Goal: Task Accomplishment & Management: Complete application form

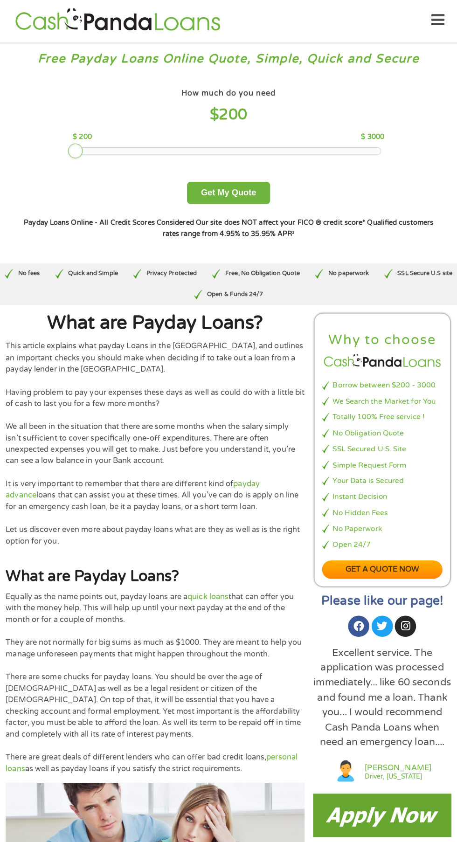
scroll to position [2, 0]
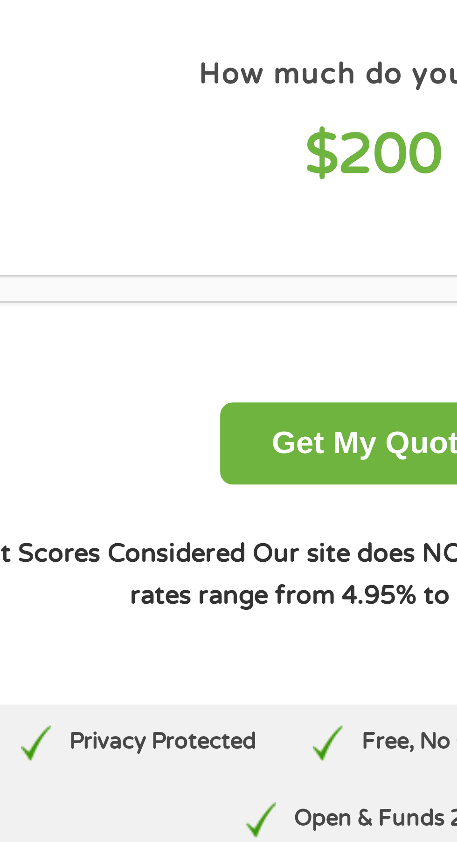
click at [179, 147] on div at bounding box center [228, 149] width 300 height 7
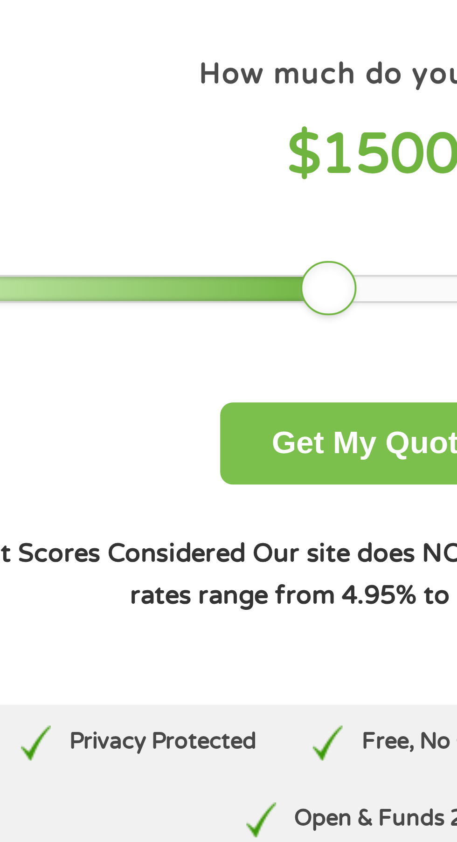
click at [235, 192] on button "Get My Quote" at bounding box center [228, 191] width 82 height 22
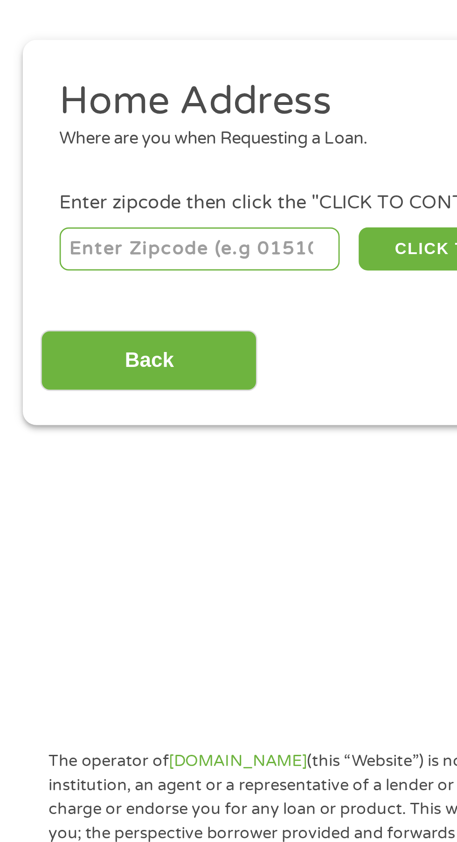
click at [45, 203] on input "number" at bounding box center [74, 202] width 104 height 16
type input "78237"
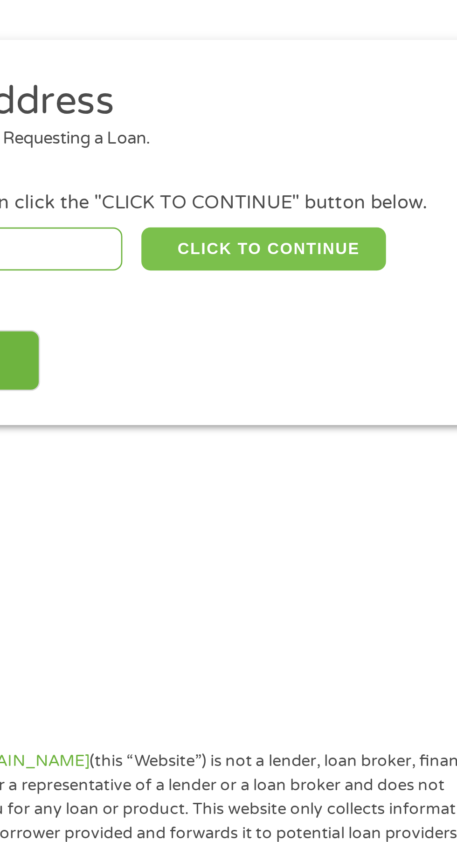
click at [207, 207] on button "CLICK TO CONTINUE" at bounding box center [177, 202] width 90 height 16
type input "78237"
type input "San Antonio"
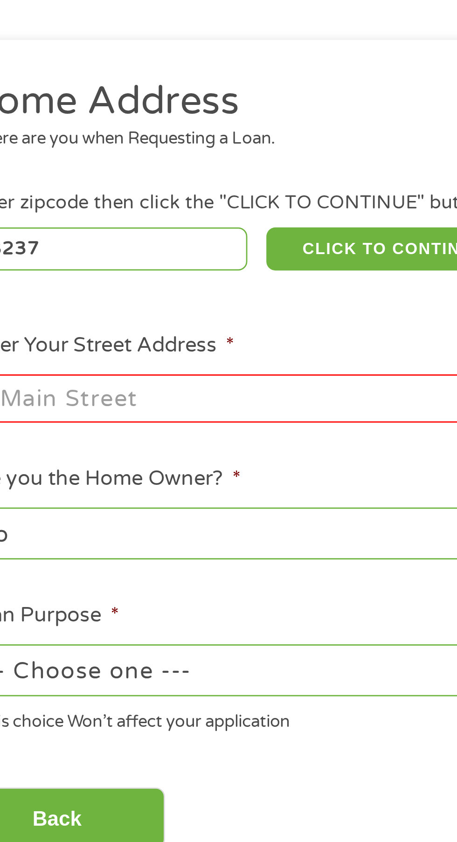
click at [173, 261] on input "Enter Your Street Address *" at bounding box center [122, 258] width 200 height 18
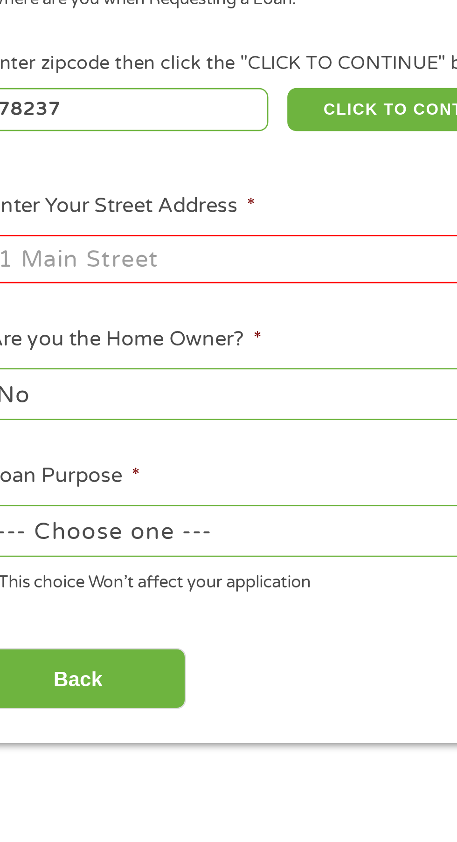
scroll to position [4, 0]
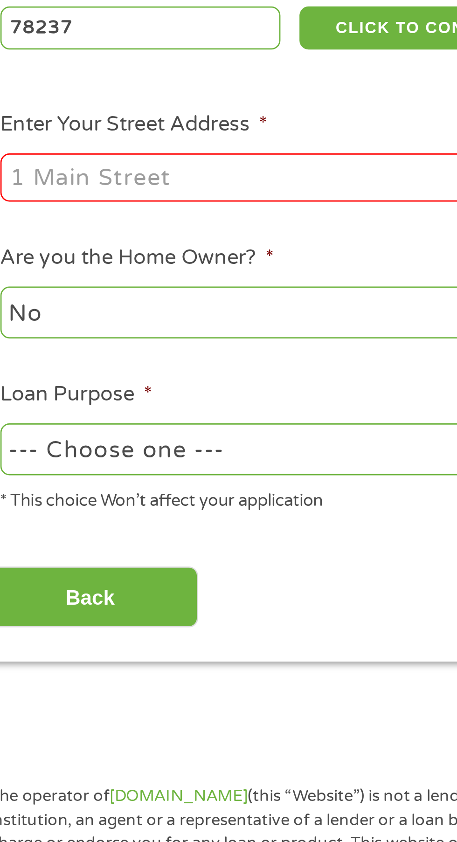
type input "[STREET_ADDRESS]"
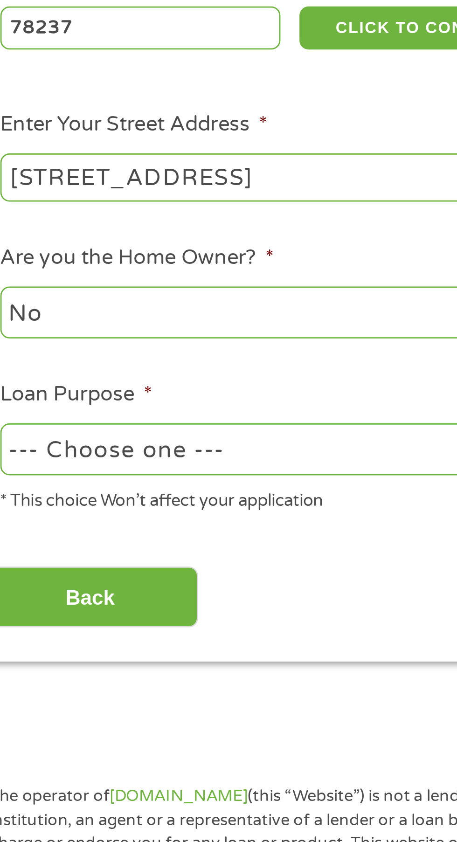
click at [156, 362] on select "--- Choose one --- Pay Bills Debt Consolidation Home Improvement Major Purchase…" at bounding box center [122, 357] width 200 height 19
select select "other"
click at [22, 349] on select "--- Choose one --- Pay Bills Debt Consolidation Home Improvement Major Purchase…" at bounding box center [122, 357] width 200 height 19
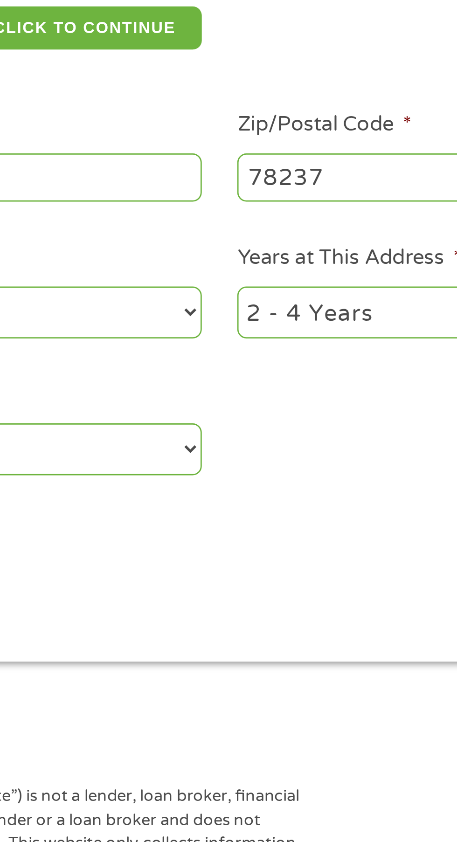
click at [297, 312] on select "1 Year or less 1 - 2 Years 2 - 4 Years Over 4 Years" at bounding box center [335, 307] width 200 height 19
click at [235, 298] on select "1 Year or less 1 - 2 Years 2 - 4 Years Over 4 Years" at bounding box center [335, 307] width 200 height 19
click at [304, 305] on select "1 Year or less 1 - 2 Years 2 - 4 Years Over 4 Years" at bounding box center [335, 307] width 200 height 19
select select "12months"
click at [235, 298] on select "1 Year or less 1 - 2 Years 2 - 4 Years Over 4 Years" at bounding box center [335, 307] width 200 height 19
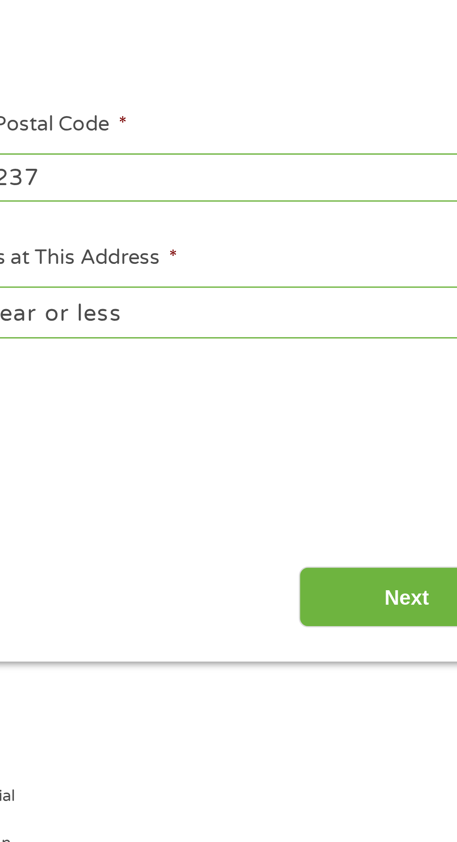
click at [398, 411] on input "Next" at bounding box center [402, 412] width 80 height 23
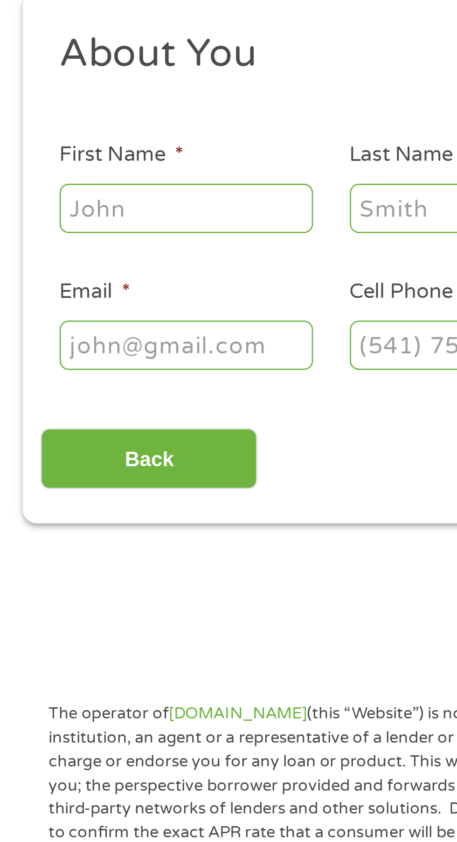
click at [31, 205] on input "First Name *" at bounding box center [68, 205] width 93 height 18
type input "[PERSON_NAME]"
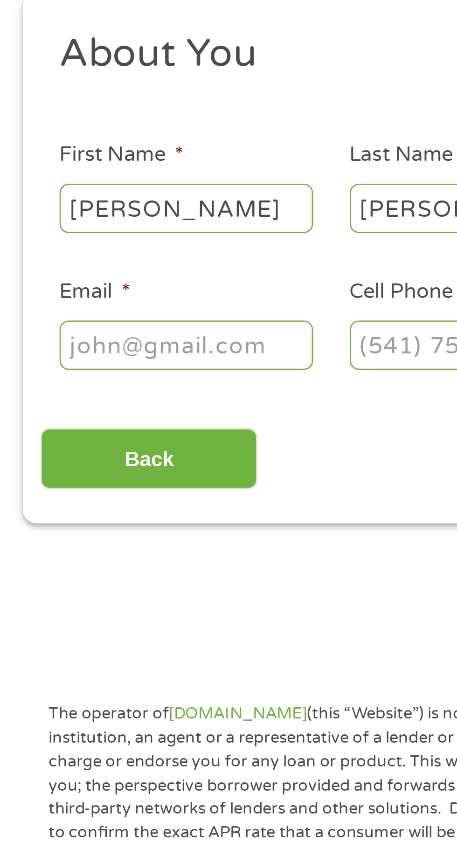
type input "[EMAIL_ADDRESS][DOMAIN_NAME]"
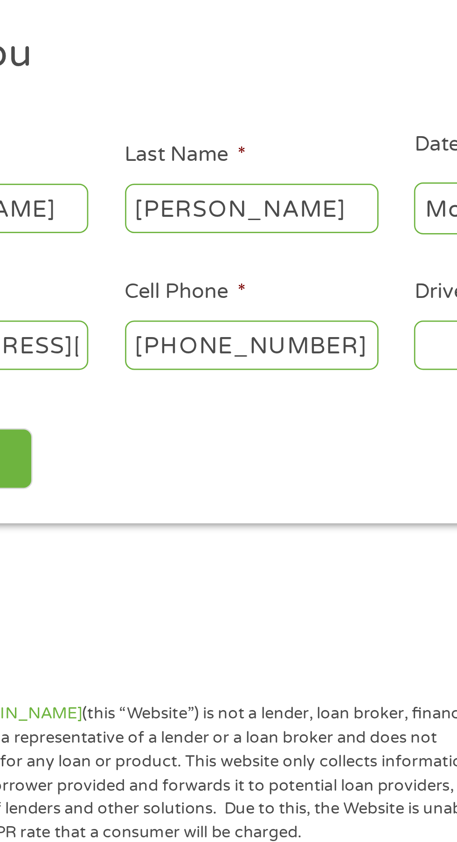
click at [220, 258] on input "[PHONE_NUMBER]" at bounding box center [175, 255] width 93 height 18
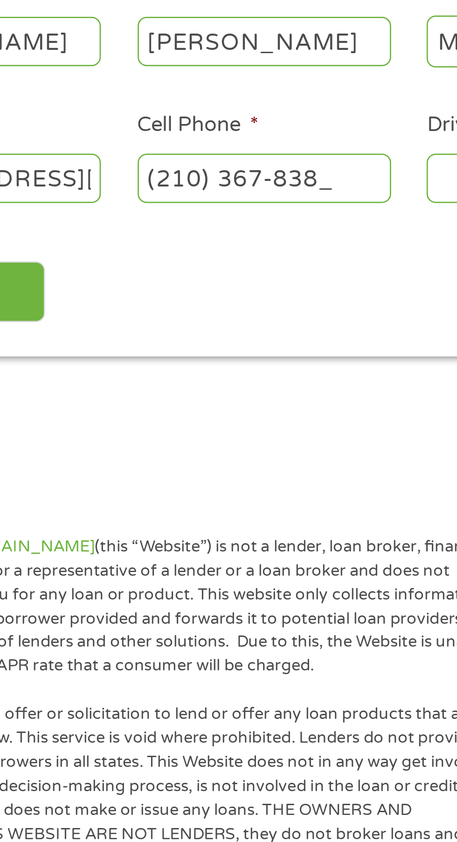
type input "[PHONE_NUMBER]"
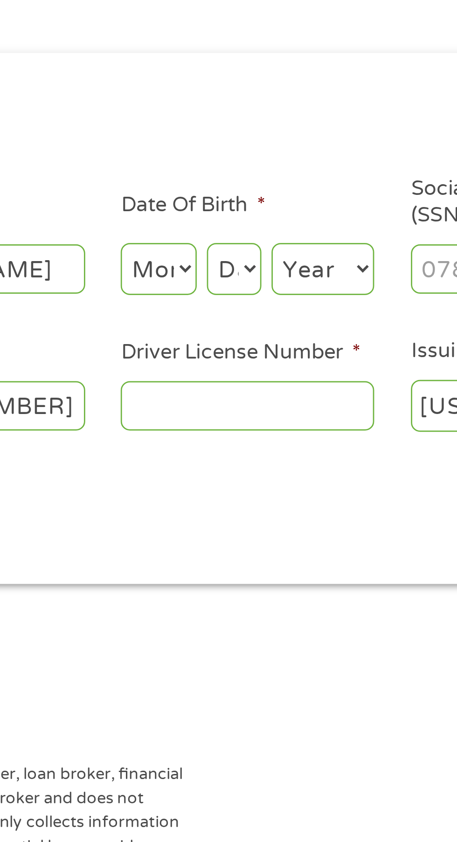
click at [256, 211] on select "Month 1 2 3 4 5 6 7 8 9 10 11 12" at bounding box center [249, 204] width 28 height 19
select select "3"
click at [235, 196] on select "Month 1 2 3 4 5 6 7 8 9 10 11 12" at bounding box center [249, 204] width 28 height 19
click at [285, 206] on select "Day 1 2 3 4 5 6 7 8 9 10 11 12 13 14 15 16 17 18 19 20 21 22 23 24 25 26 27 28 …" at bounding box center [277, 204] width 20 height 19
select select "9"
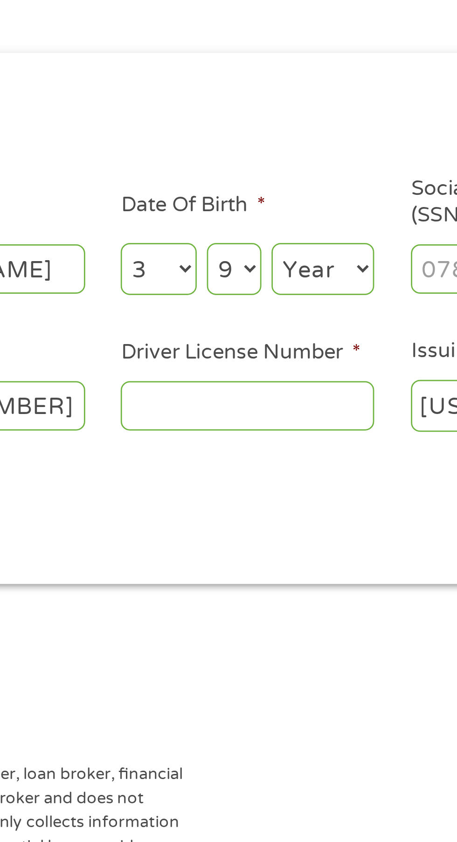
click at [267, 196] on select "Day 1 2 3 4 5 6 7 8 9 10 11 12 13 14 15 16 17 18 19 20 21 22 23 24 25 26 27 28 …" at bounding box center [277, 204] width 20 height 19
click at [318, 207] on select "Year [DATE] 2006 2005 2004 2003 2002 2001 2000 1999 1998 1997 1996 1995 1994 19…" at bounding box center [310, 204] width 38 height 19
select select "1982"
click at [291, 196] on select "Year [DATE] 2006 2005 2004 2003 2002 2001 2000 1999 1998 1997 1996 1995 1994 19…" at bounding box center [310, 204] width 38 height 19
click at [352, 205] on input "Social Security Number (SSN) *" at bounding box center [388, 205] width 93 height 18
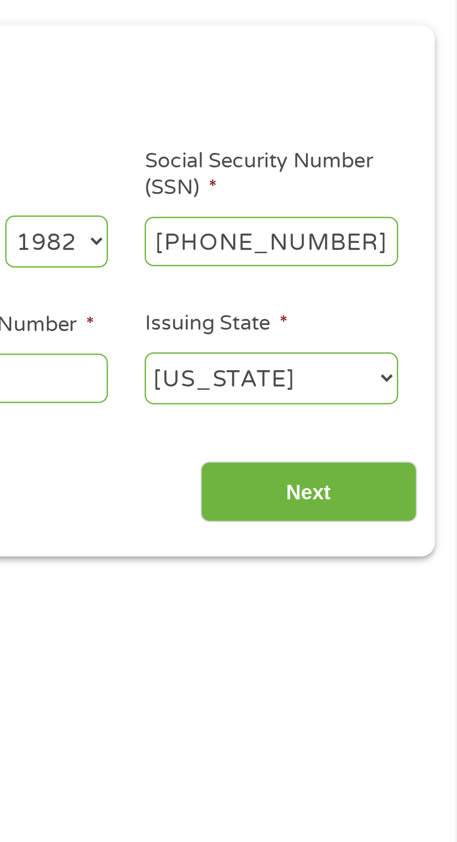
type input "467-55-3108"
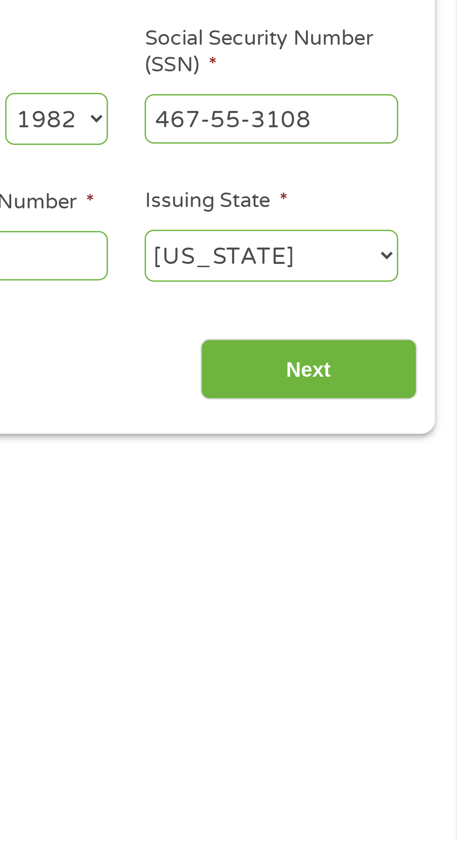
click at [422, 300] on input "Next" at bounding box center [402, 297] width 80 height 23
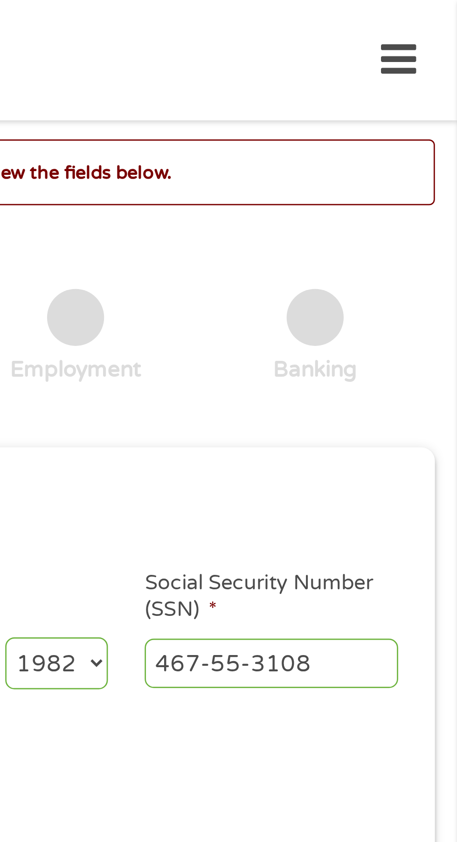
scroll to position [0, 0]
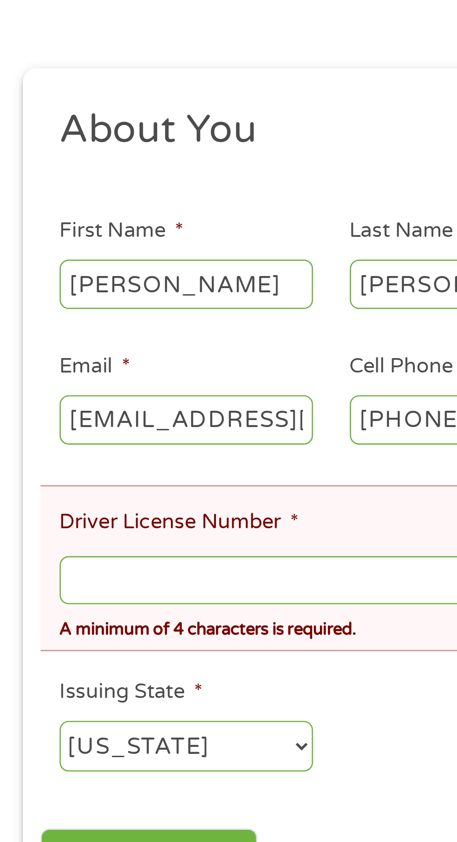
click at [121, 354] on input "Driver License Number *" at bounding box center [228, 353] width 413 height 18
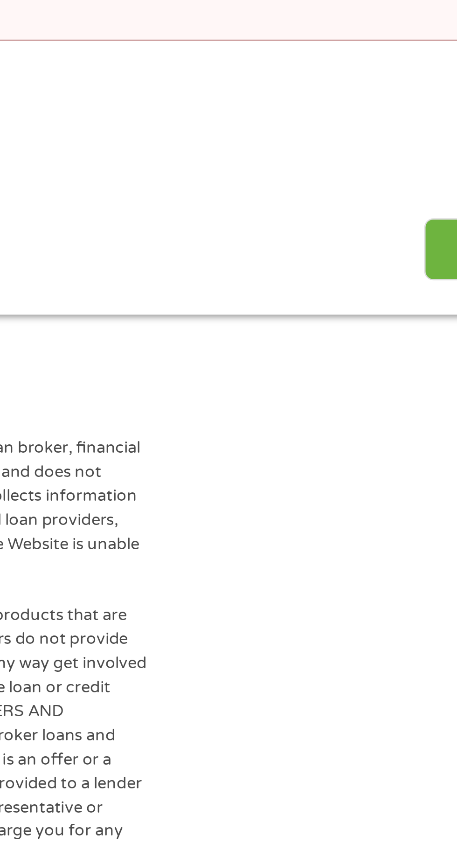
type input "36334860"
click at [363, 458] on input "Next" at bounding box center [402, 455] width 80 height 23
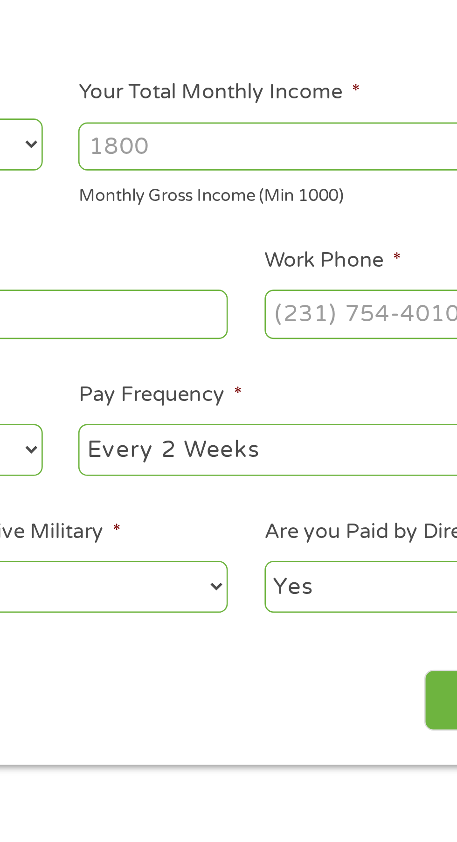
scroll to position [4, 0]
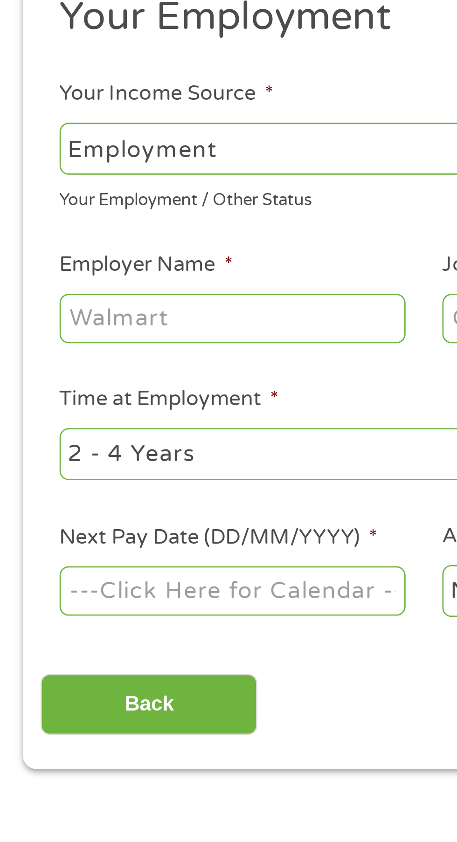
click at [132, 260] on input "Employer Name *" at bounding box center [85, 259] width 127 height 18
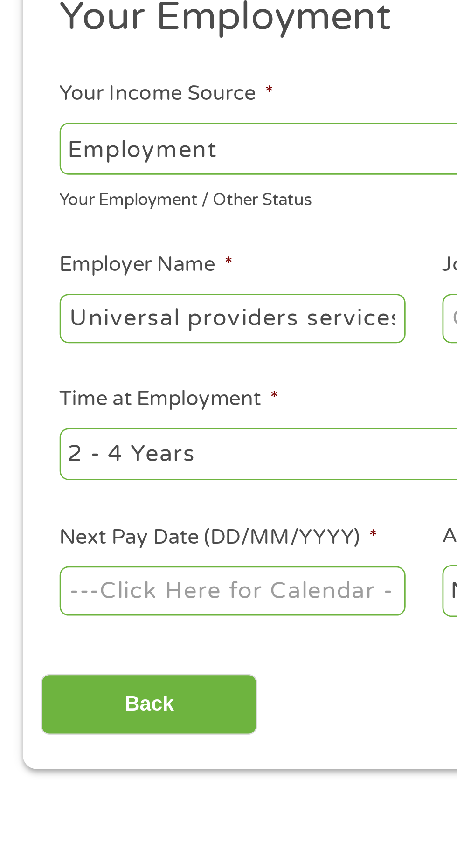
scroll to position [0, 6]
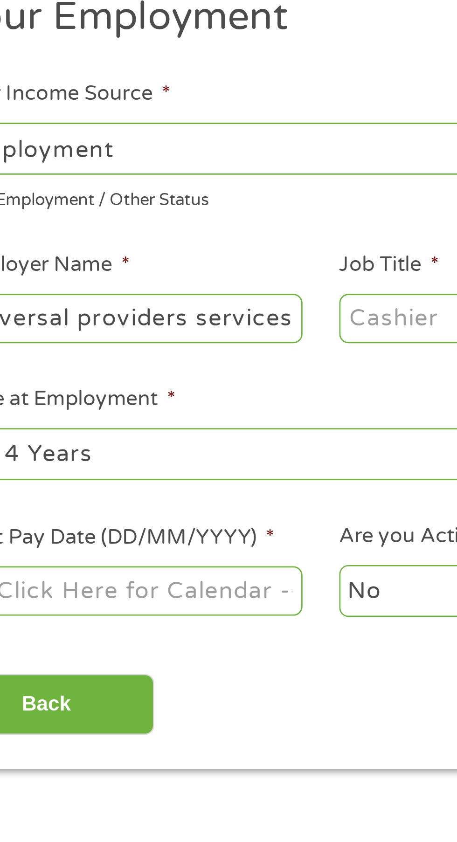
type input "Universal providers services"
click at [192, 262] on input "Job Title *" at bounding box center [226, 259] width 127 height 18
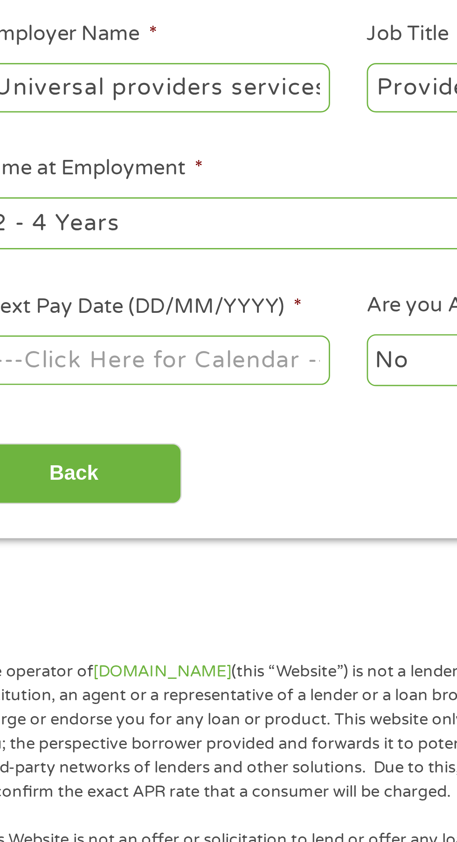
type input "Provider"
click at [50, 309] on select "--- Choose one --- 1 Year or less 1 - 2 Years 2 - 4 Years Over 4 Years" at bounding box center [122, 308] width 200 height 19
select select "12months"
click at [22, 299] on select "--- Choose one --- 1 Year or less 1 - 2 Years 2 - 4 Years Over 4 Years" at bounding box center [122, 308] width 200 height 19
click at [50, 354] on input "Next Pay Date (DD/MM/YYYY) *" at bounding box center [85, 359] width 127 height 18
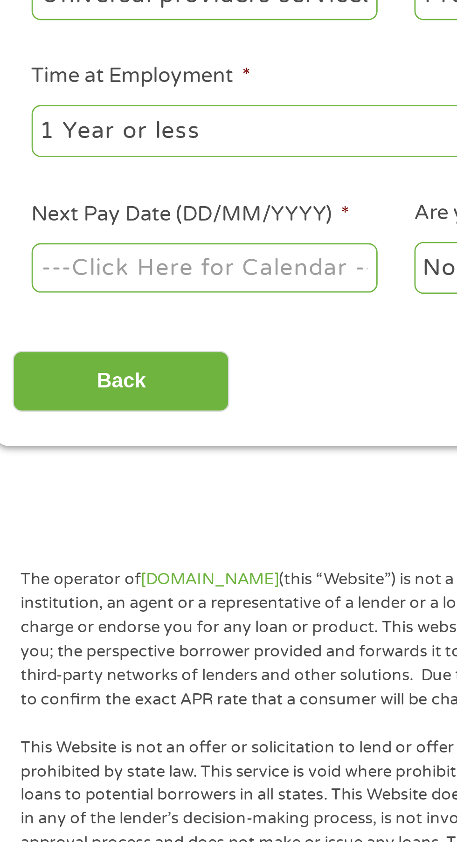
scroll to position [4, 0]
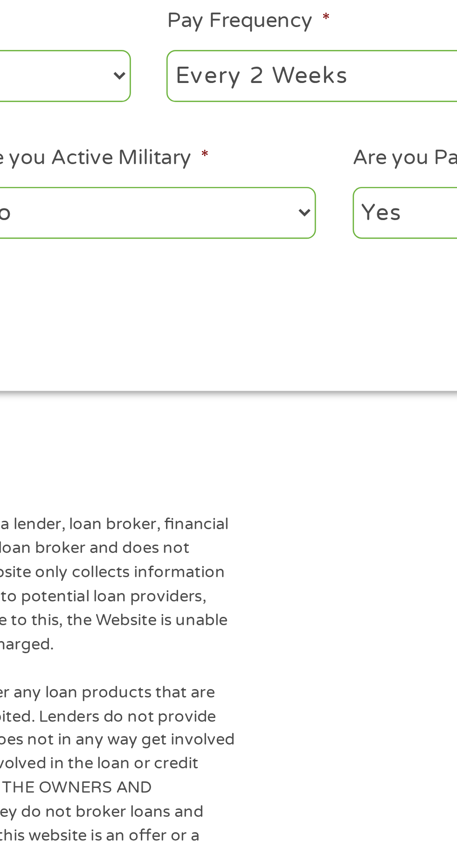
type input "[DATE]"
click at [251, 312] on select "--- Choose one --- Every 2 Weeks Every Week Monthly Semi-Monthly" at bounding box center [335, 308] width 200 height 19
select select "semimonthly"
click at [235, 299] on select "--- Choose one --- Every 2 Weeks Every Week Monthly Semi-Monthly" at bounding box center [335, 308] width 200 height 19
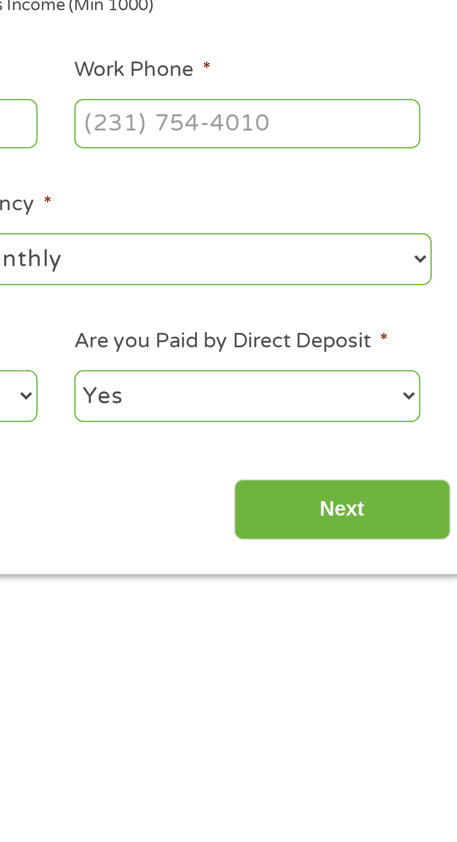
click at [318, 256] on input "Work Phone *" at bounding box center [367, 259] width 127 height 18
type input "[PHONE_NUMBER]"
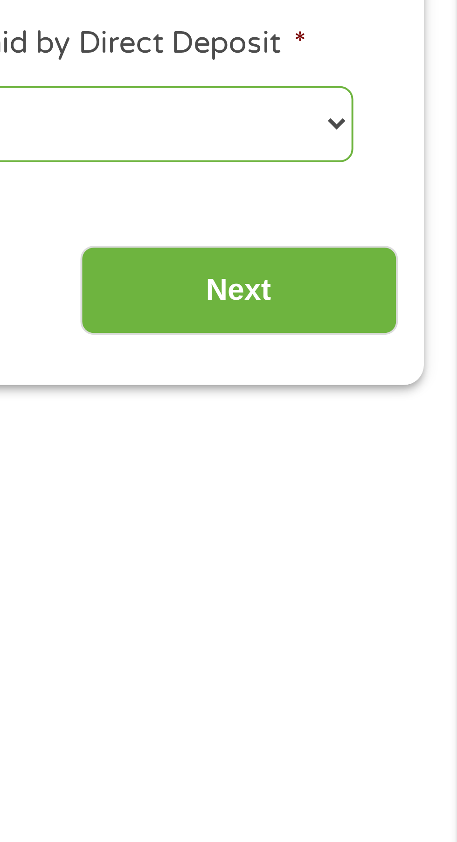
click at [430, 402] on input "Next" at bounding box center [402, 401] width 80 height 23
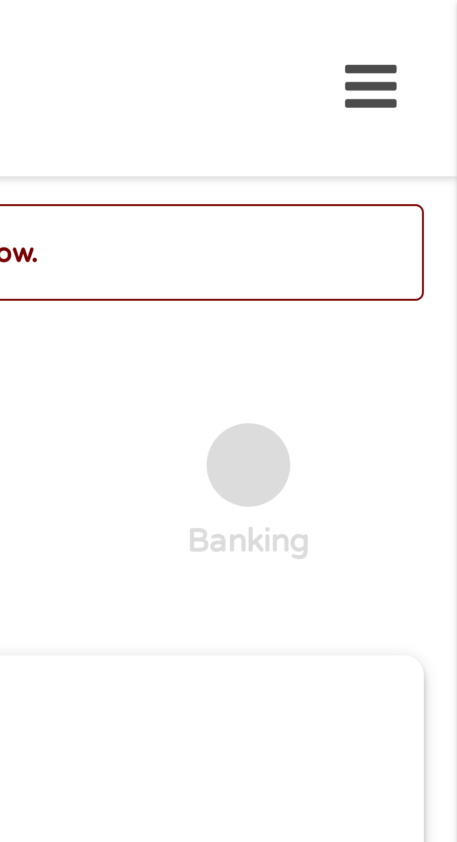
scroll to position [0, 0]
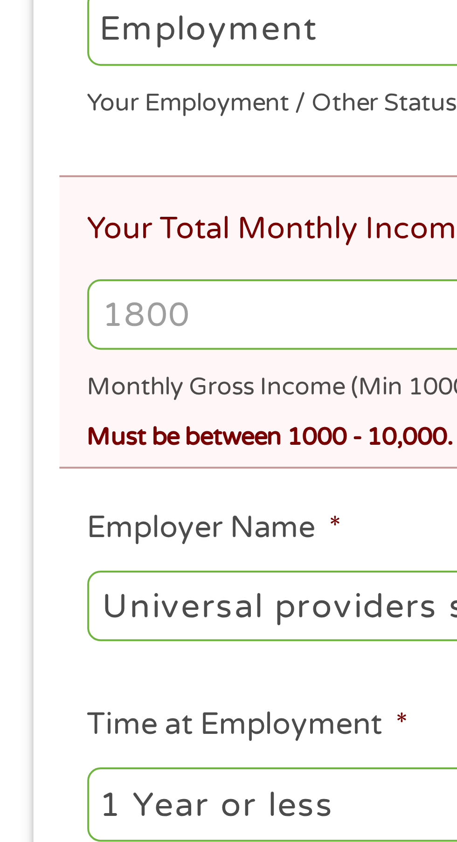
click at [95, 312] on input "Your Total Monthly Income *" at bounding box center [228, 308] width 413 height 18
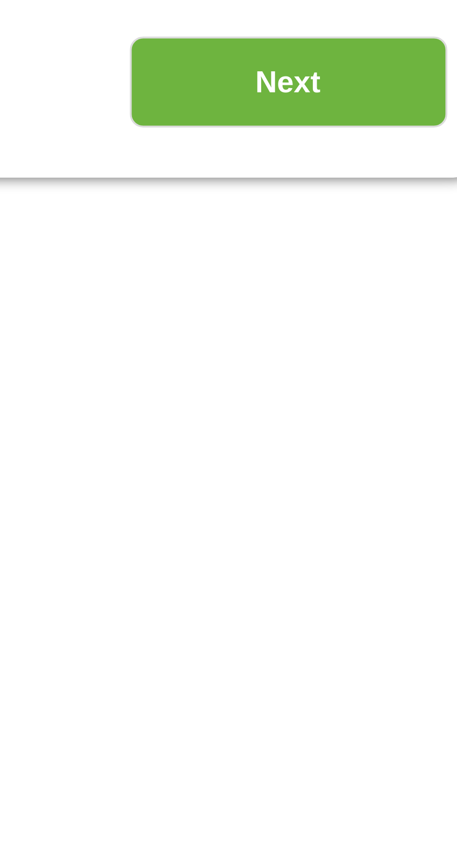
type input "1900"
click at [378, 522] on input "Next" at bounding box center [402, 523] width 80 height 23
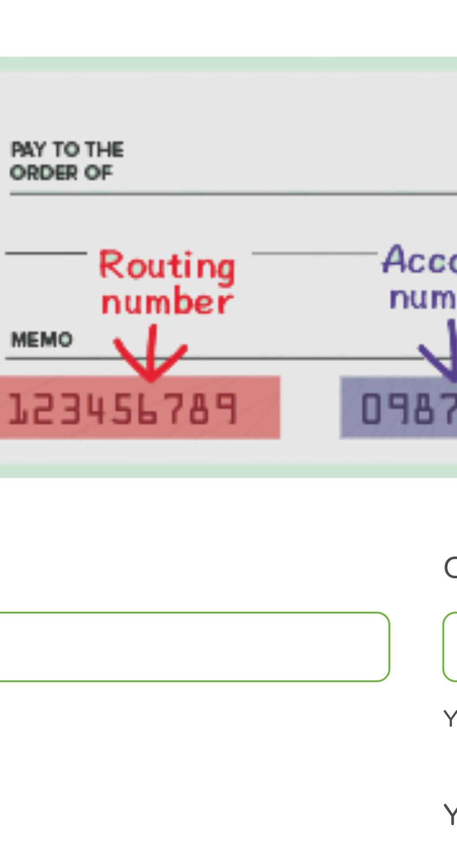
scroll to position [4, 0]
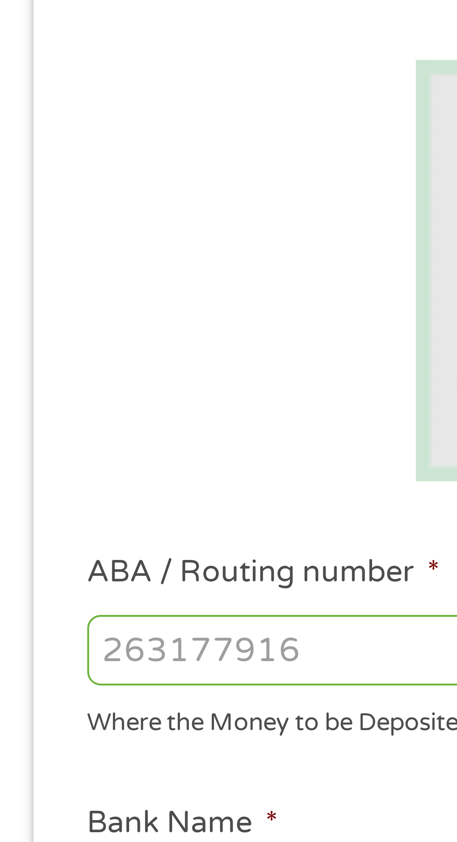
click at [36, 324] on input "ABA / Routing number *" at bounding box center [122, 329] width 200 height 18
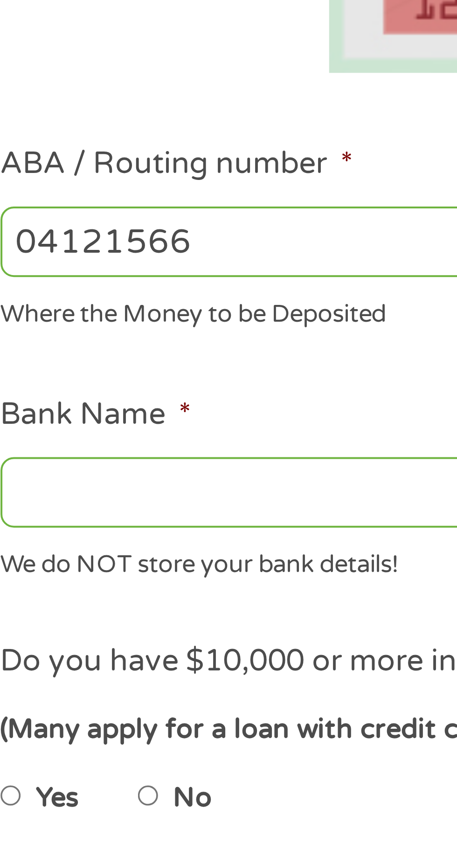
type input "041215663"
type input "[PERSON_NAME] BANK"
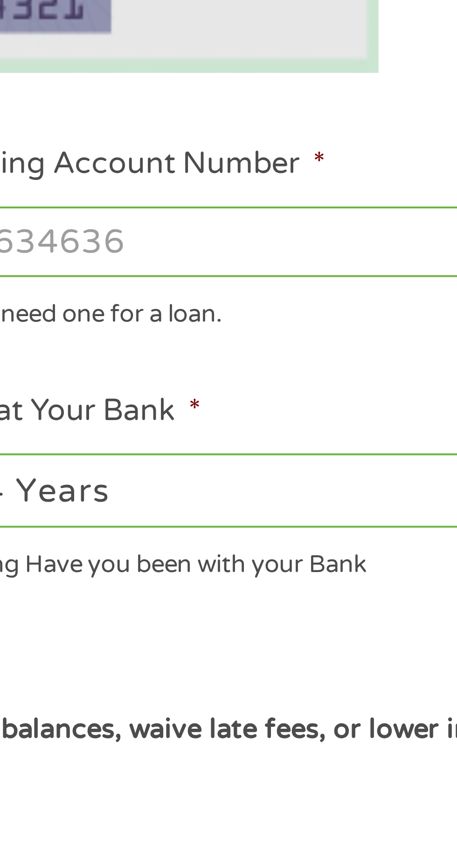
type input "041215663"
click at [276, 326] on input "Checking Account Number *" at bounding box center [335, 329] width 200 height 18
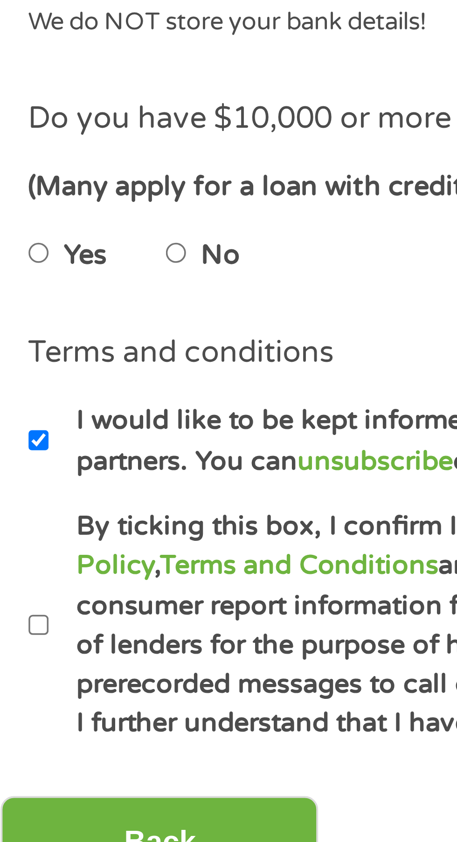
type input "5183507363868"
click at [62, 468] on input "No" at bounding box center [59, 468] width 6 height 15
radio input "true"
click at [25, 561] on input "By ticking this box, I confirm I am at least [DEMOGRAPHIC_DATA]. I confirm I ha…" at bounding box center [25, 561] width 6 height 15
checkbox input "true"
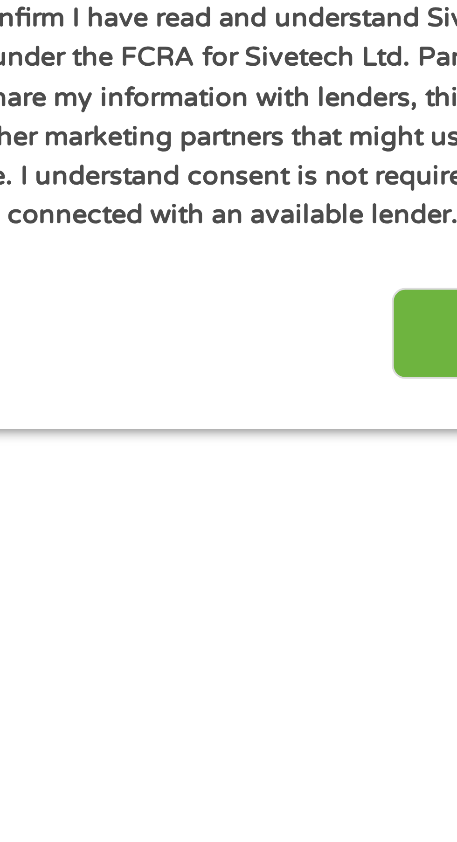
click at [373, 622] on input "Next" at bounding box center [402, 615] width 80 height 23
click at [373, 616] on input "Next" at bounding box center [402, 615] width 80 height 23
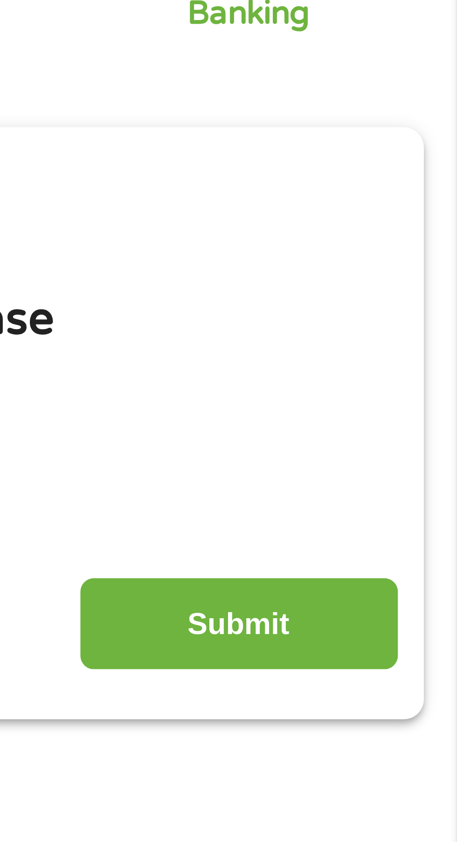
click at [421, 249] on input "Submit" at bounding box center [402, 250] width 80 height 23
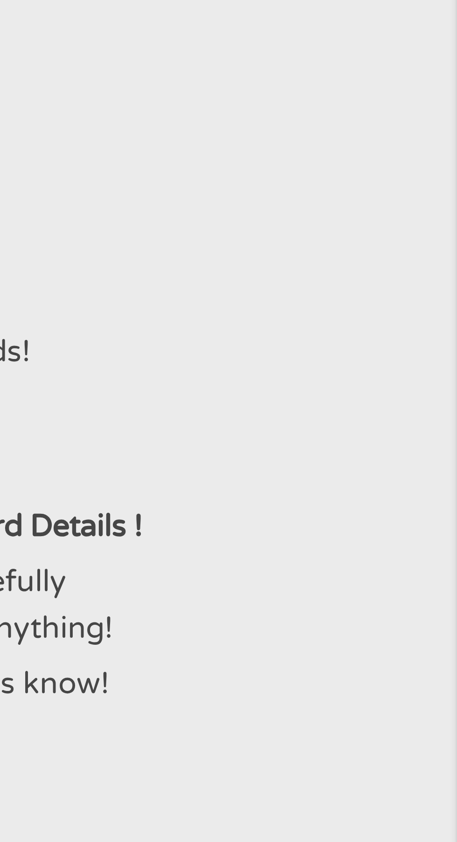
scroll to position [0, 0]
